Goal: Task Accomplishment & Management: Manage account settings

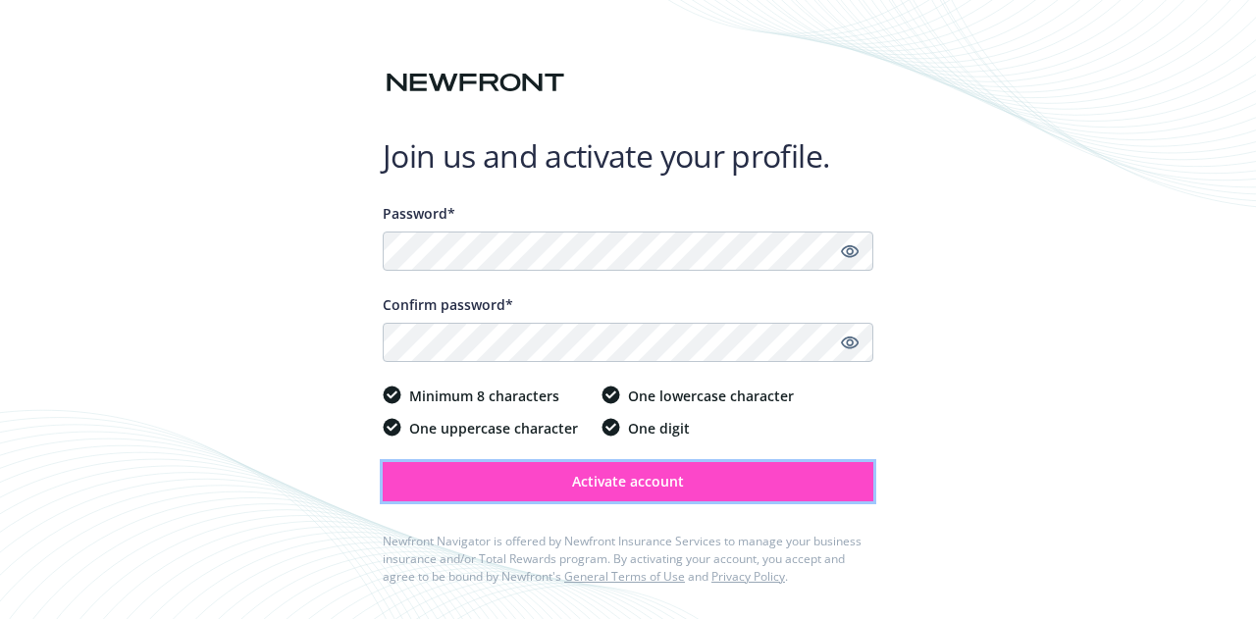
click at [581, 480] on span "Activate account" at bounding box center [628, 481] width 112 height 19
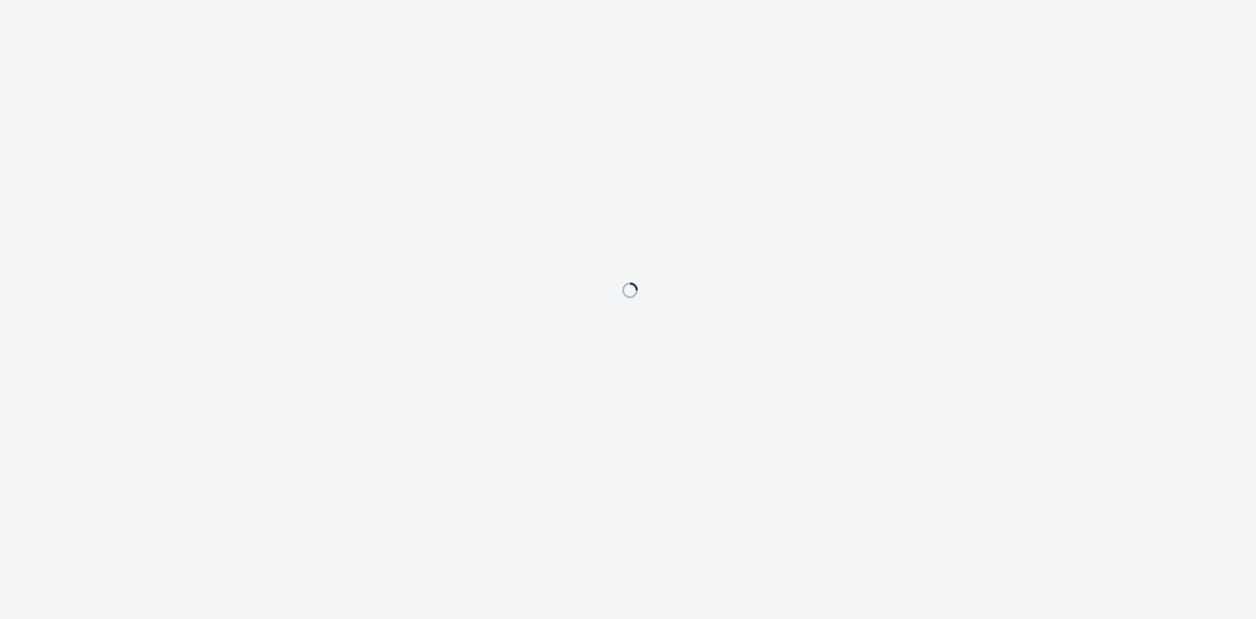
click at [1117, 348] on div at bounding box center [628, 309] width 1256 height 619
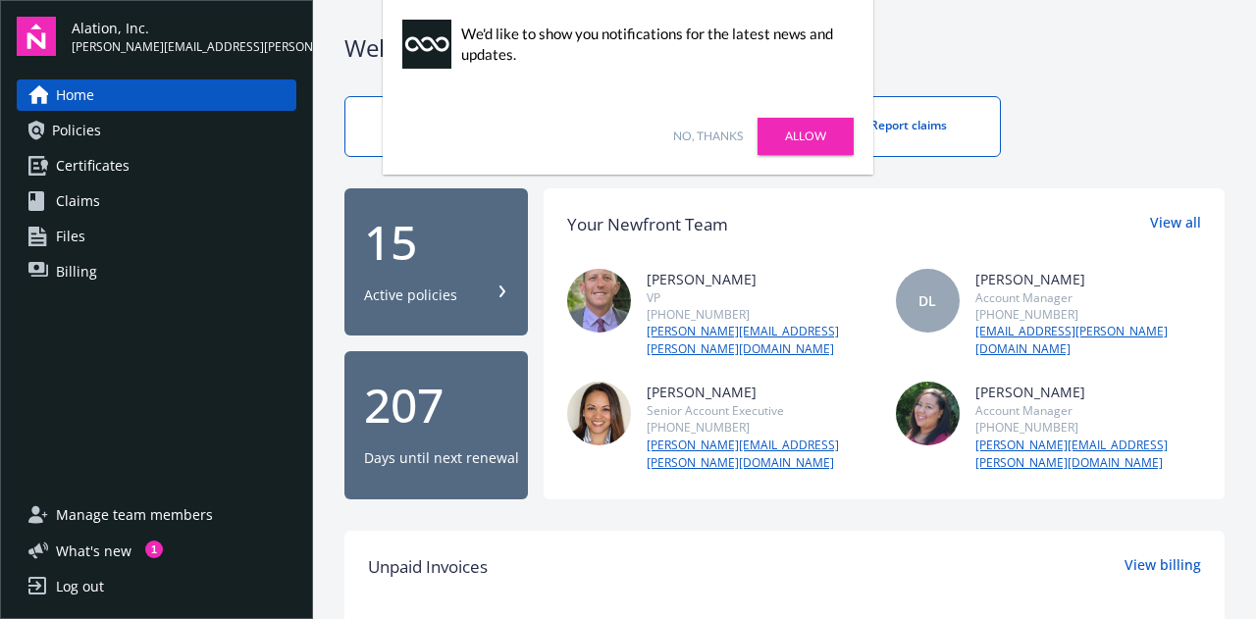
click at [727, 132] on link "No, thanks" at bounding box center [708, 137] width 70 height 18
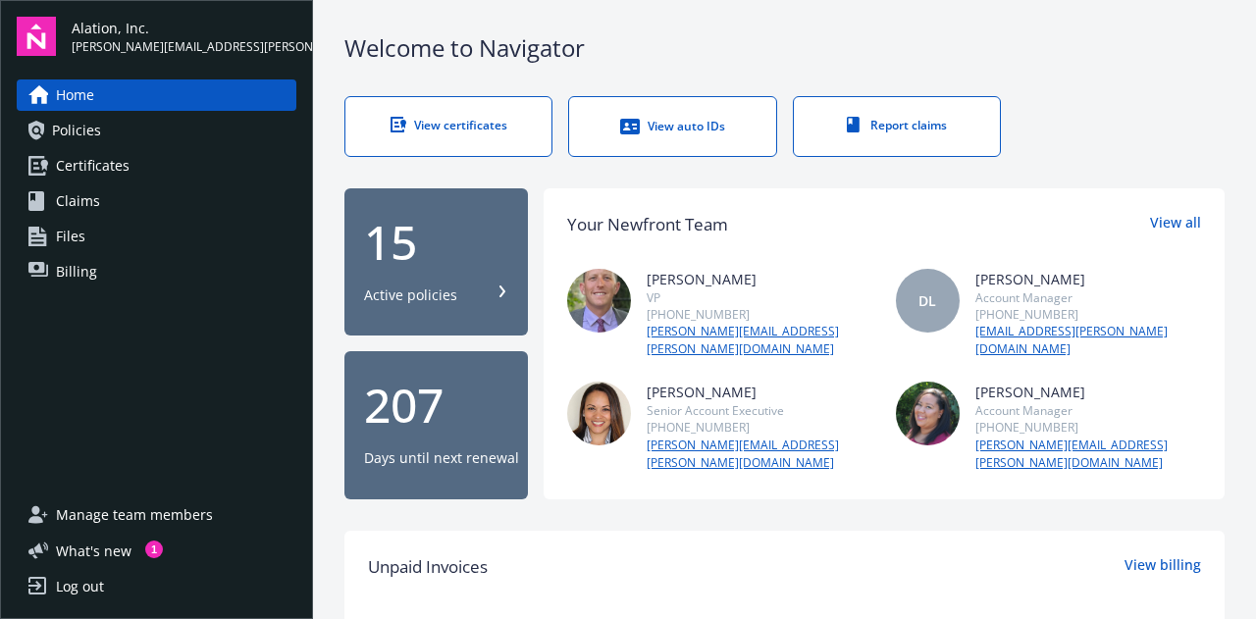
click at [436, 229] on div "15" at bounding box center [436, 242] width 144 height 47
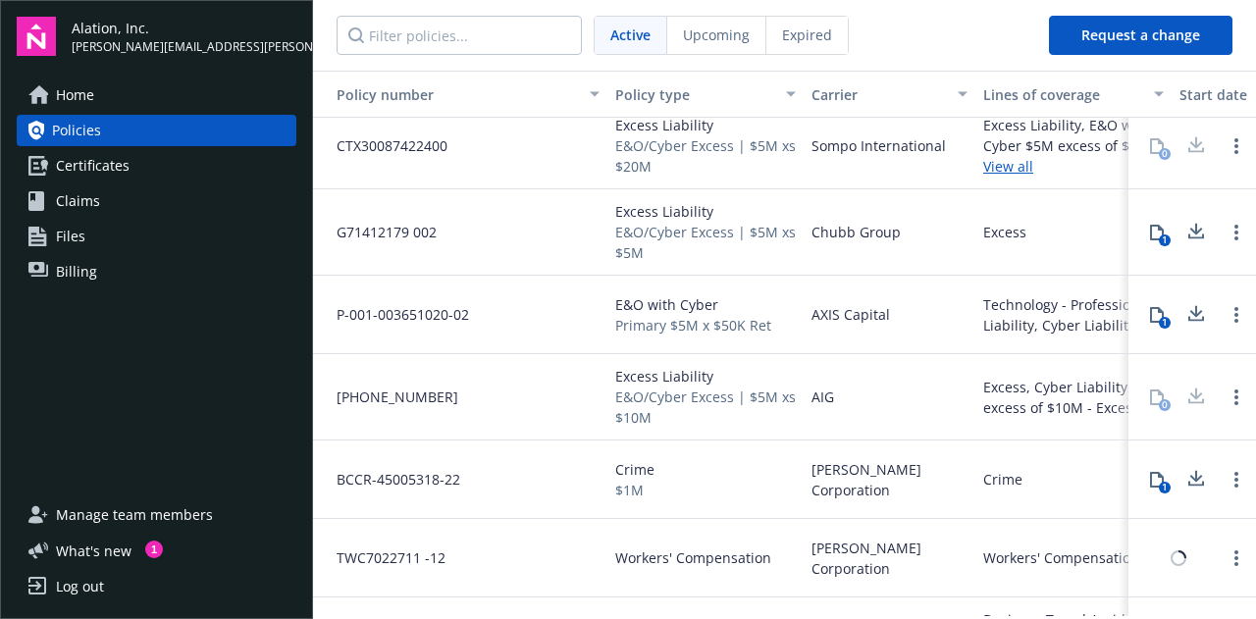
scroll to position [535, 0]
